Goal: Communication & Community: Share content

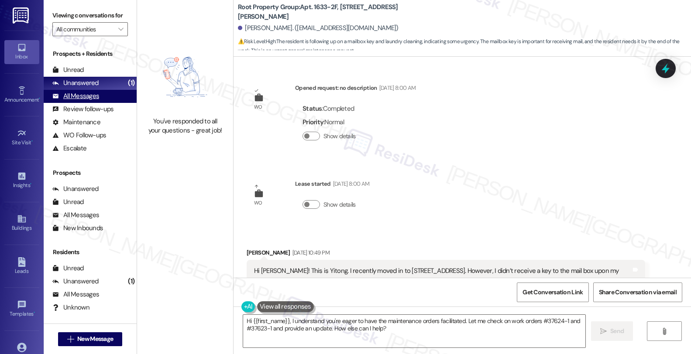
click at [94, 101] on div "All Messages" at bounding box center [75, 96] width 47 height 9
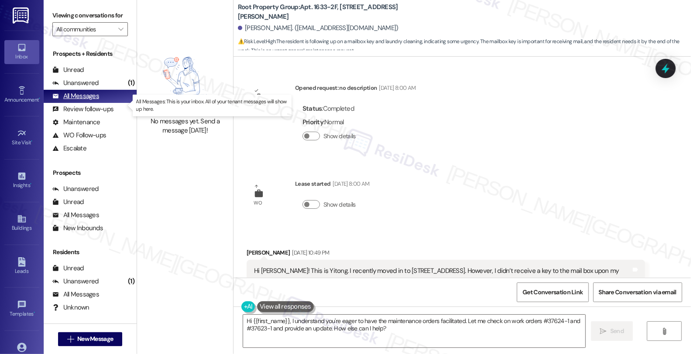
scroll to position [1071, 0]
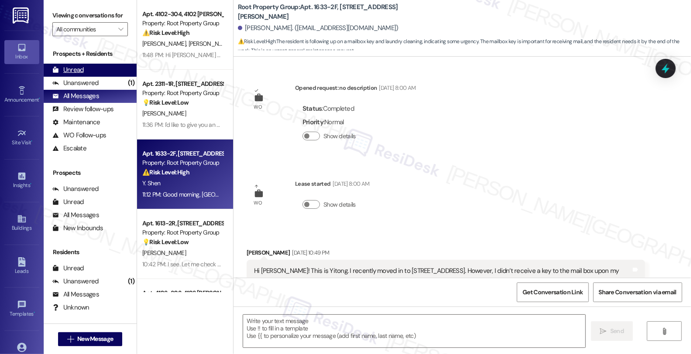
click at [90, 77] on div "Unread (0)" at bounding box center [90, 70] width 93 height 13
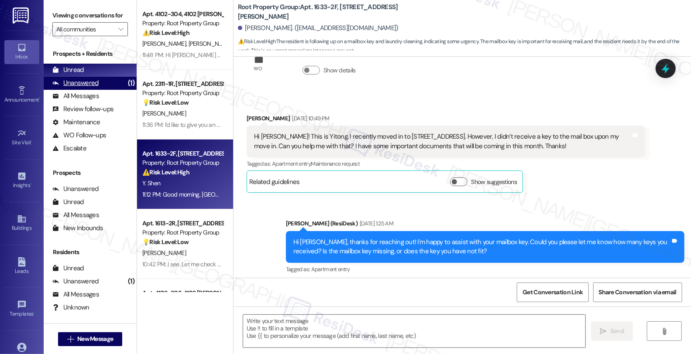
type textarea "Fetching suggested responses. Please feel free to read through the conversation…"
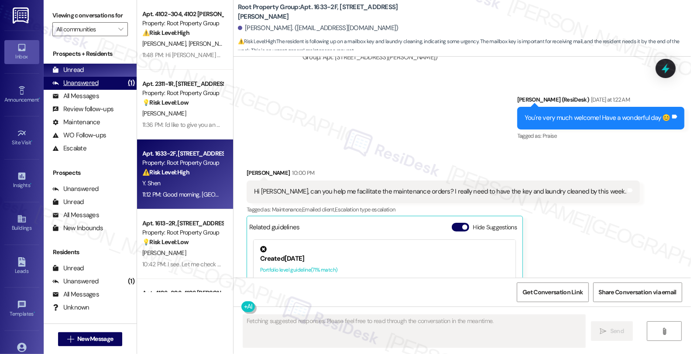
scroll to position [0, 0]
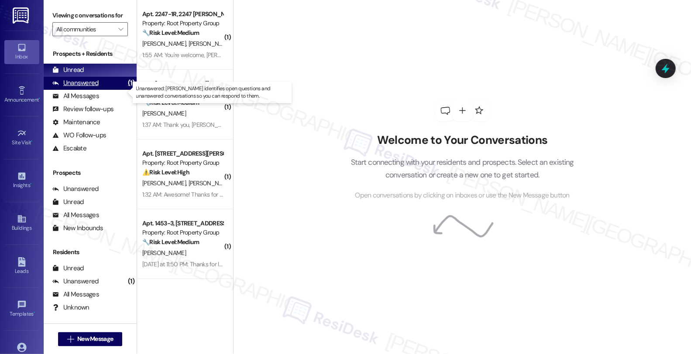
click at [90, 88] on div "Unanswered" at bounding box center [75, 83] width 46 height 9
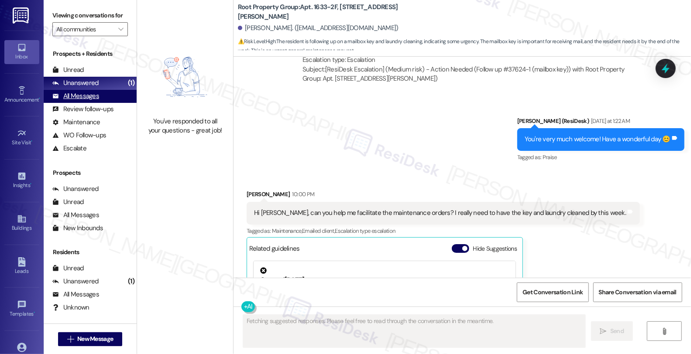
scroll to position [905, 0]
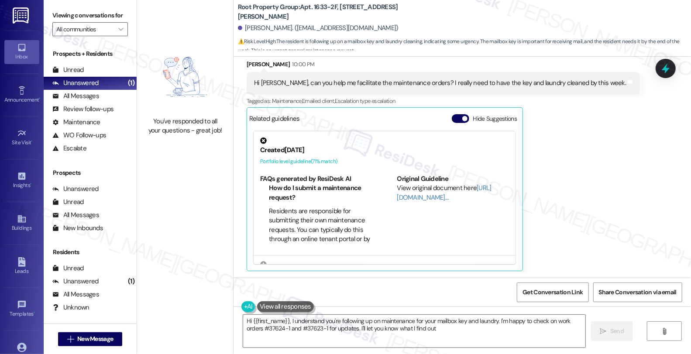
type textarea "Hi {{first_name}}, I understand you're following up on maintenance for your mai…"
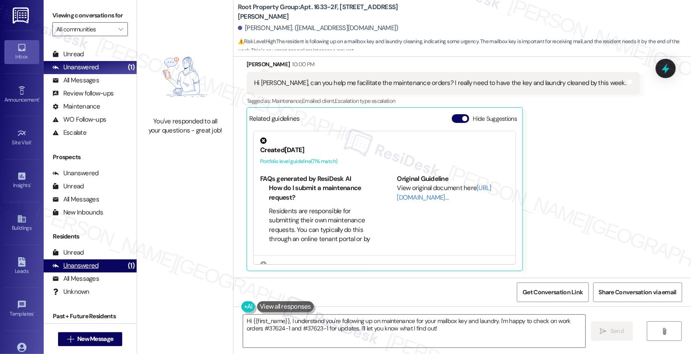
scroll to position [48, 0]
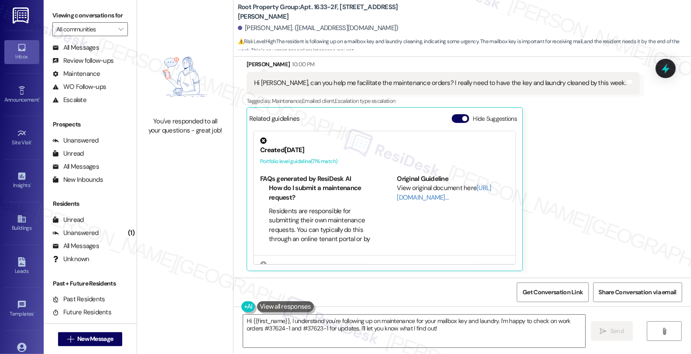
drag, startPoint x: 597, startPoint y: 156, endPoint x: 553, endPoint y: 111, distance: 63.3
click at [597, 156] on div "Received via SMS [PERSON_NAME] 10:00 PM Hi [PERSON_NAME], can you help me facil…" at bounding box center [443, 165] width 406 height 225
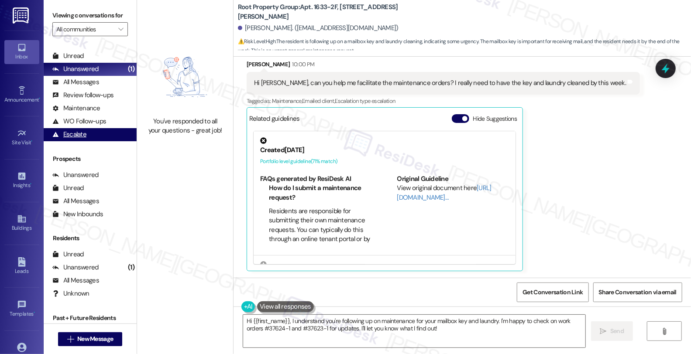
scroll to position [0, 0]
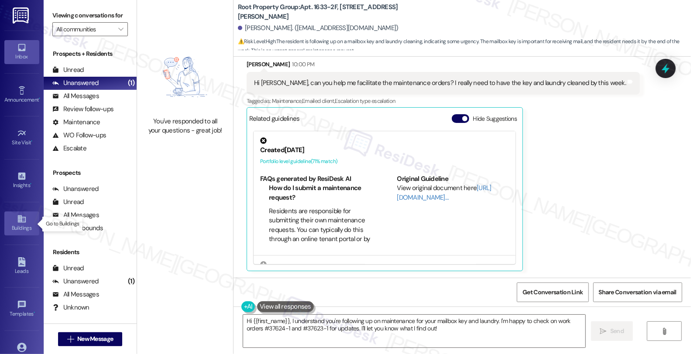
click at [27, 221] on link "Buildings" at bounding box center [21, 224] width 35 height 24
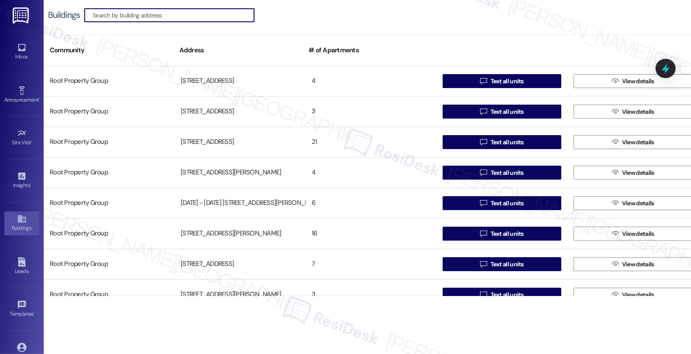
click at [186, 16] on input at bounding box center [173, 15] width 161 height 12
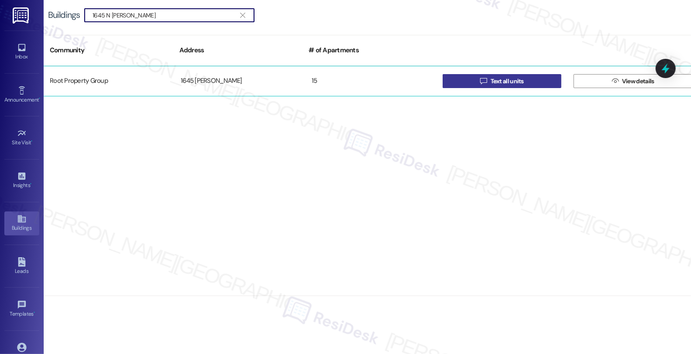
type input "1645 N [PERSON_NAME]"
click at [494, 79] on span "Text all units" at bounding box center [507, 81] width 33 height 9
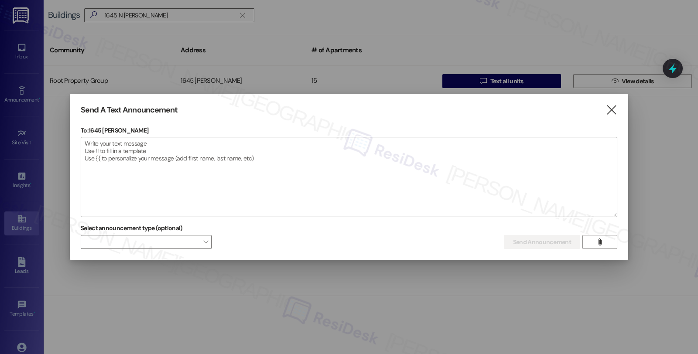
drag, startPoint x: 542, startPoint y: 175, endPoint x: 532, endPoint y: 176, distance: 9.6
click at [542, 175] on textarea at bounding box center [349, 176] width 536 height 79
click at [416, 173] on textarea "To enrich screen reader interactions, please activate Accessibility in Grammarl…" at bounding box center [349, 176] width 536 height 79
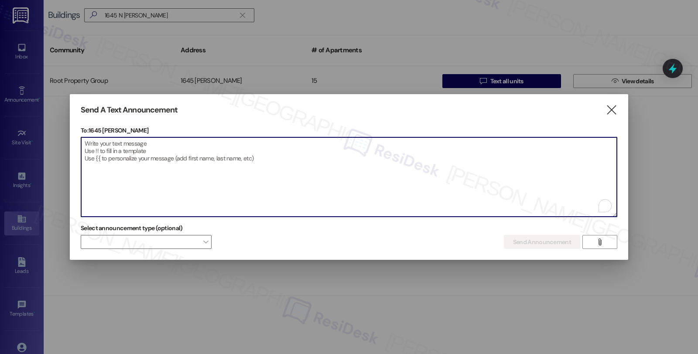
paste textarea "Hi {{first_name}}, Good news! The intercom system at [STREET_ADDRESS][PERSON_NA…"
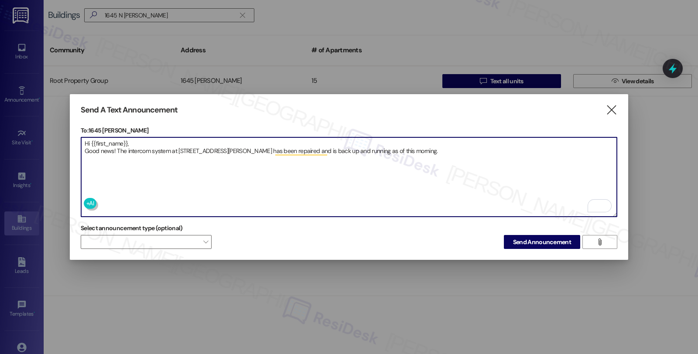
type textarea "Hi {{first_name}}, Good news! The intercom system at [STREET_ADDRESS][PERSON_NA…"
click at [552, 240] on span "Send Announcement" at bounding box center [542, 242] width 58 height 9
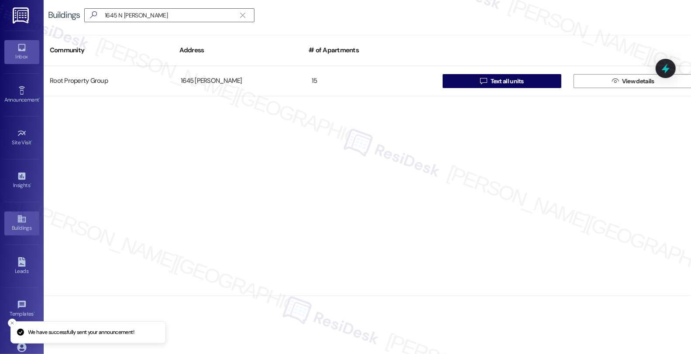
click at [24, 48] on icon at bounding box center [22, 48] width 10 height 10
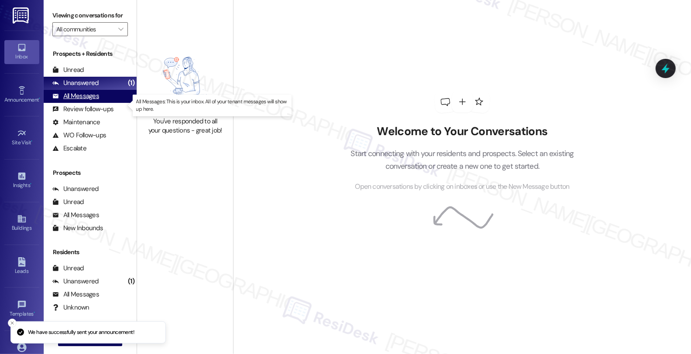
click at [89, 101] on div "All Messages" at bounding box center [75, 96] width 47 height 9
